Goal: Information Seeking & Learning: Learn about a topic

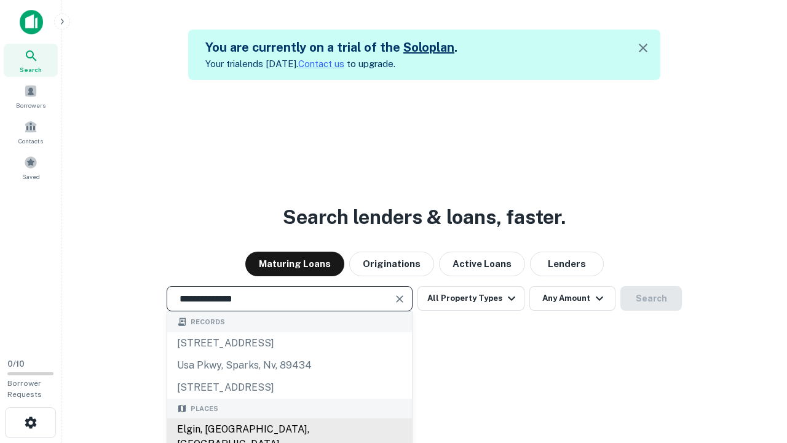
click at [289, 429] on div "Elgin, [GEOGRAPHIC_DATA], [GEOGRAPHIC_DATA]" at bounding box center [289, 436] width 245 height 37
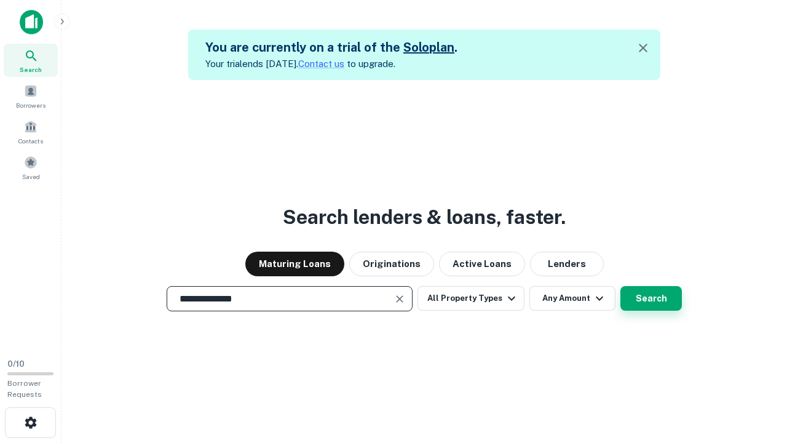
type input "**********"
click at [651, 298] on button "Search" at bounding box center [650, 298] width 61 height 25
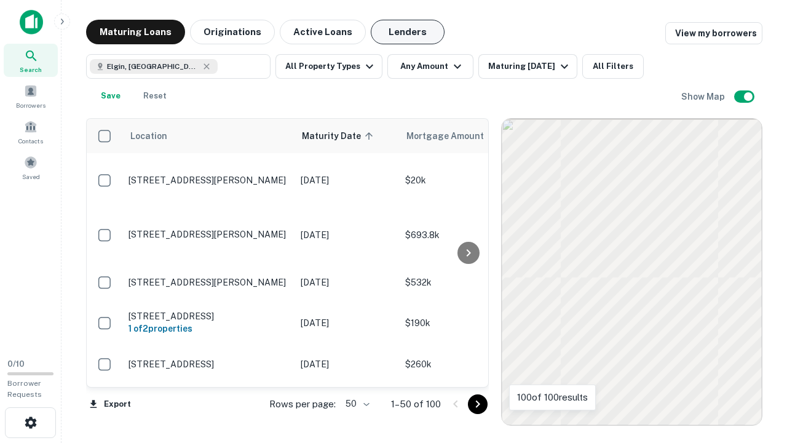
click at [408, 32] on button "Lenders" at bounding box center [408, 32] width 74 height 25
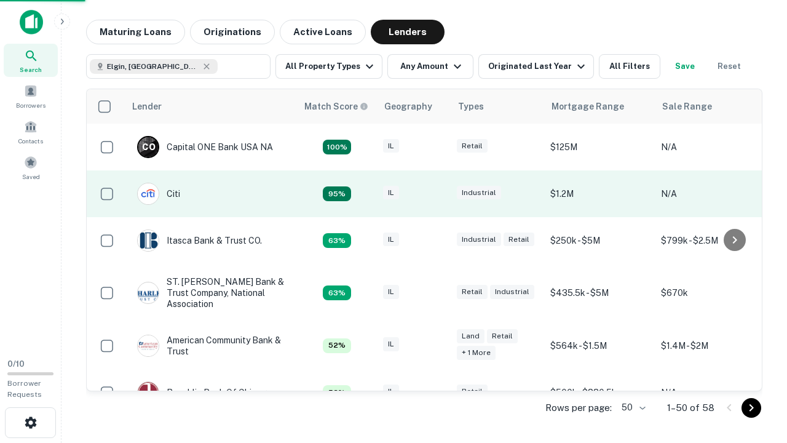
click at [437, 194] on div "IL" at bounding box center [413, 194] width 61 height 17
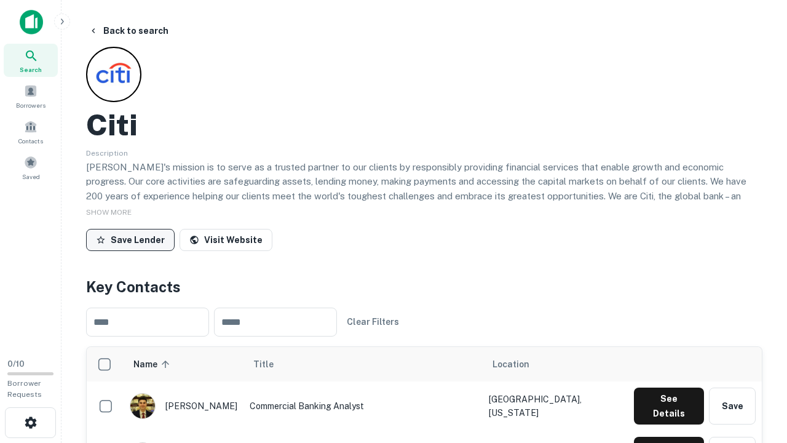
click at [130, 239] on button "Save Lender" at bounding box center [130, 240] width 89 height 22
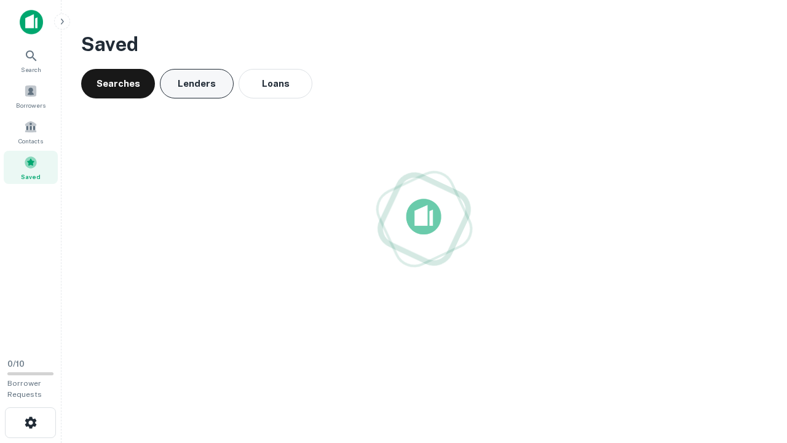
click at [197, 84] on button "Lenders" at bounding box center [197, 84] width 74 height 30
